Goal: Task Accomplishment & Management: Complete application form

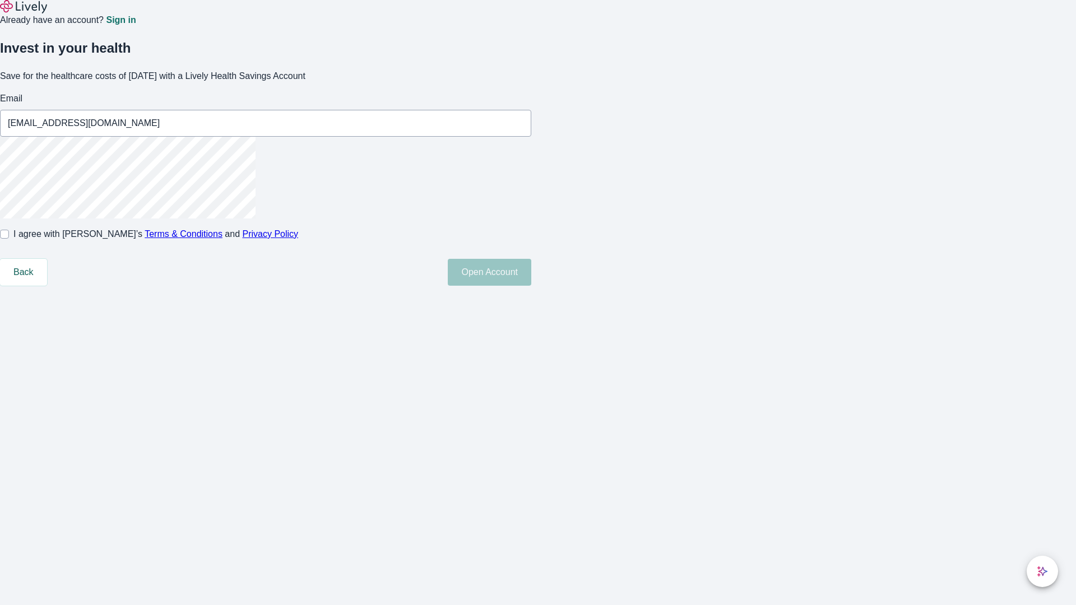
click at [9, 239] on input "I agree with Lively’s Terms & Conditions and Privacy Policy" at bounding box center [4, 234] width 9 height 9
checkbox input "true"
click at [531, 286] on button "Open Account" at bounding box center [490, 272] width 84 height 27
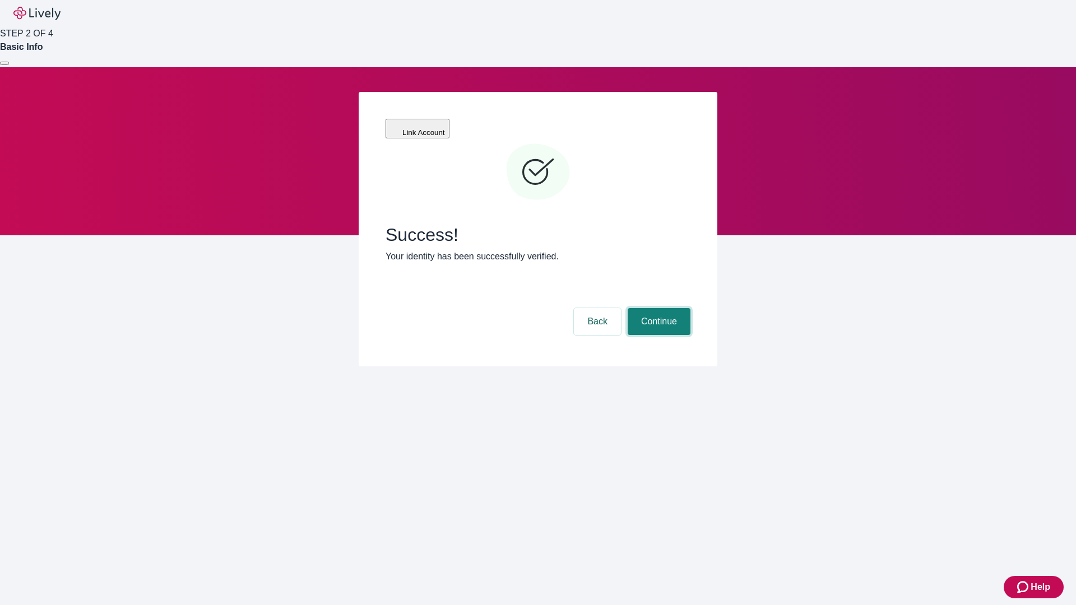
click at [657, 308] on button "Continue" at bounding box center [659, 321] width 63 height 27
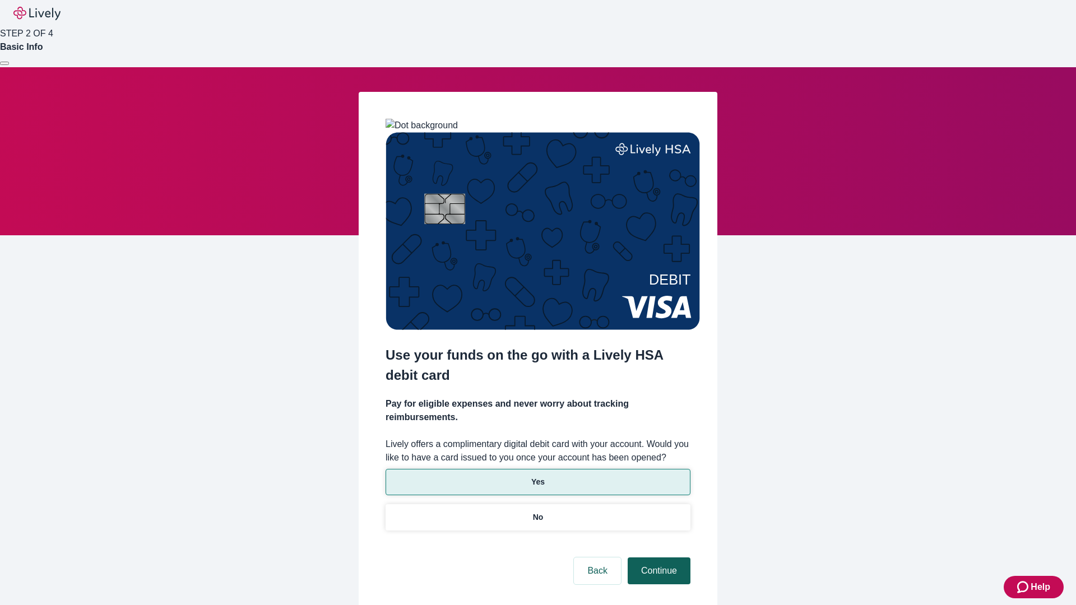
click at [537, 476] on p "Yes" at bounding box center [537, 482] width 13 height 12
click at [657, 558] on button "Continue" at bounding box center [659, 571] width 63 height 27
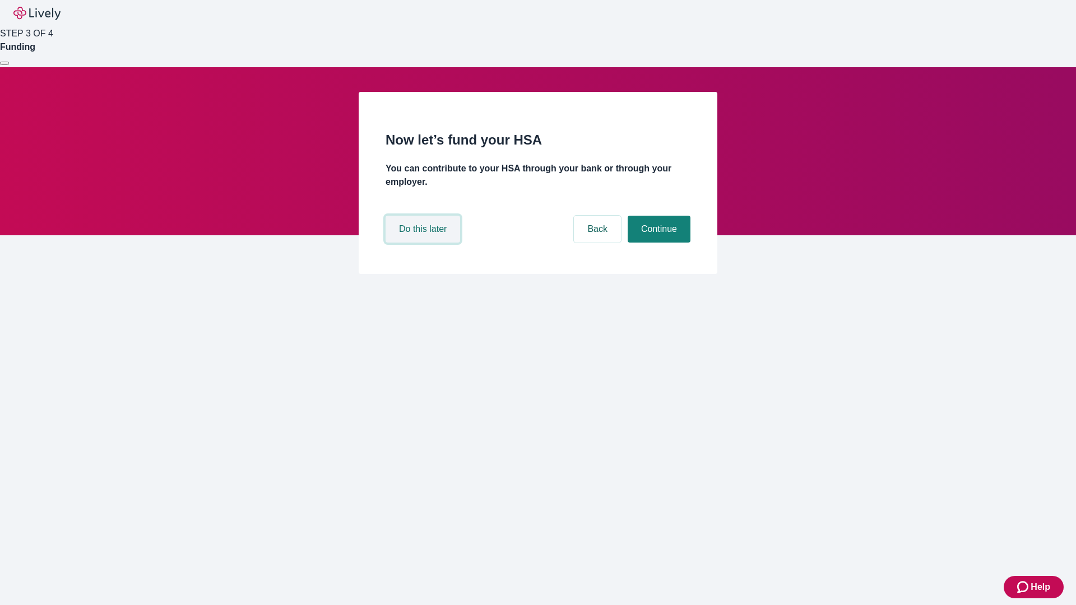
click at [424, 243] on button "Do this later" at bounding box center [423, 229] width 75 height 27
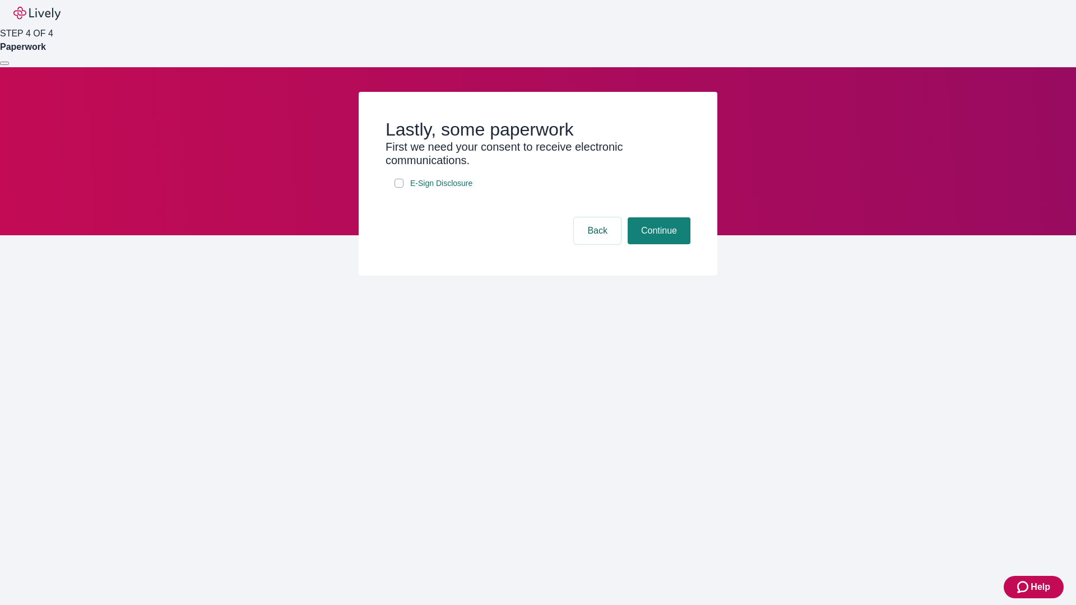
click at [399, 188] on input "E-Sign Disclosure" at bounding box center [399, 183] width 9 height 9
checkbox input "true"
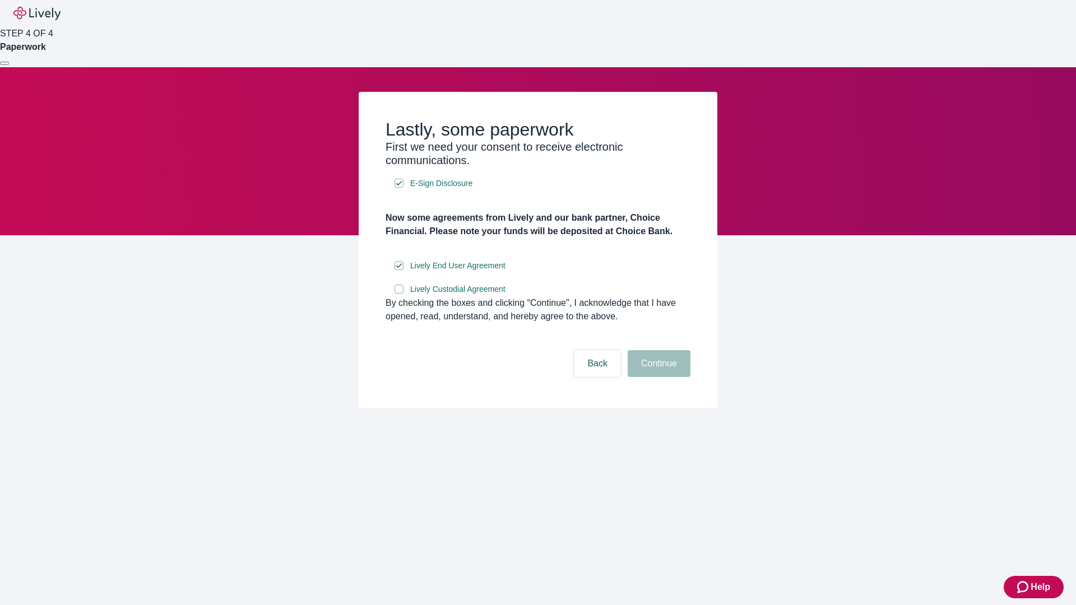
click at [399, 294] on input "Lively Custodial Agreement" at bounding box center [399, 289] width 9 height 9
checkbox input "true"
click at [657, 377] on button "Continue" at bounding box center [659, 363] width 63 height 27
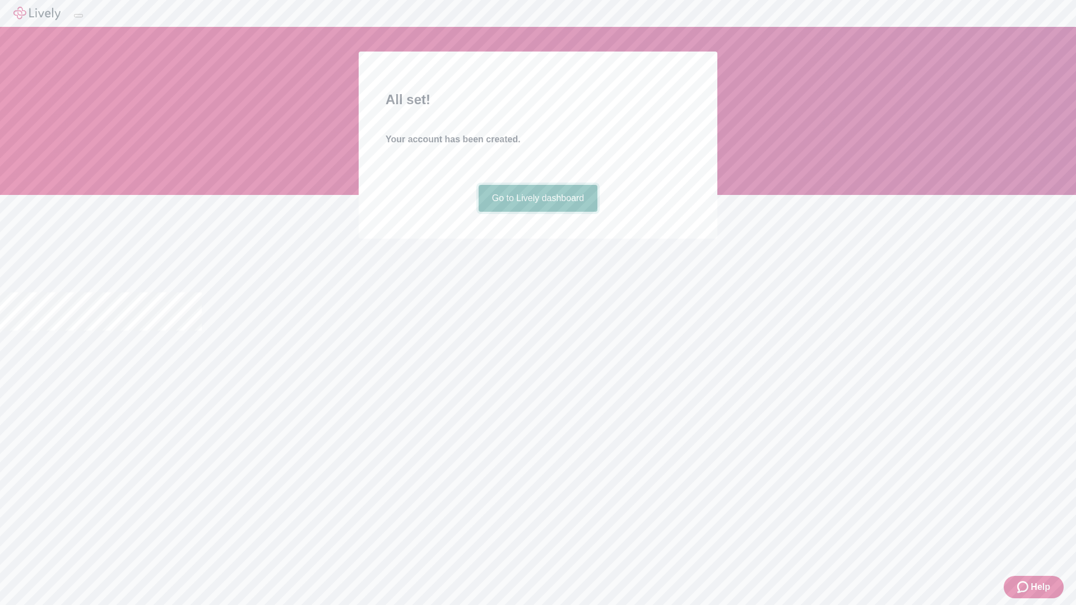
click at [537, 212] on link "Go to Lively dashboard" at bounding box center [538, 198] width 119 height 27
